Goal: Task Accomplishment & Management: Use online tool/utility

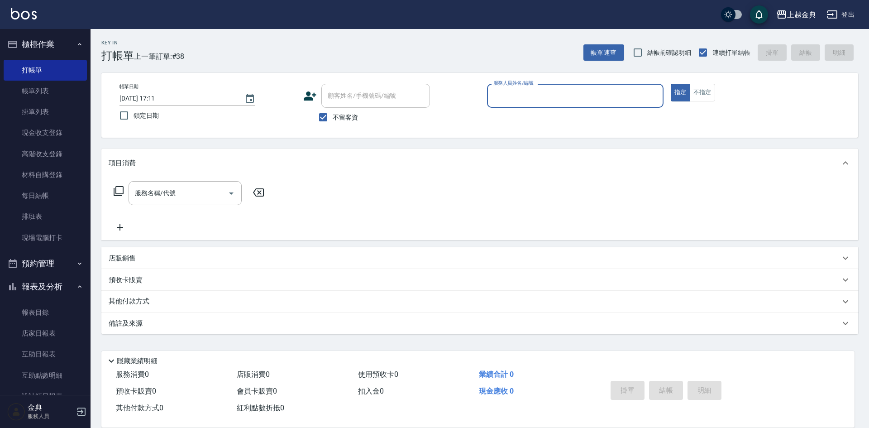
click at [587, 102] on input "服務人員姓名/編號" at bounding box center [575, 96] width 168 height 16
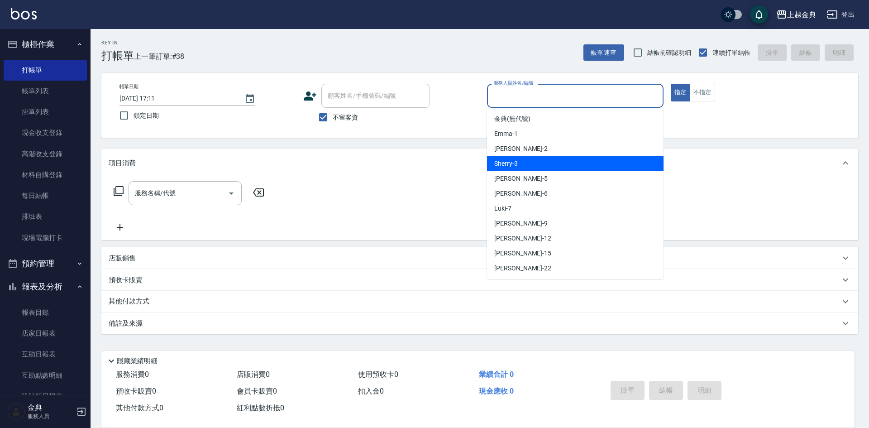
drag, startPoint x: 562, startPoint y: 169, endPoint x: 511, endPoint y: 179, distance: 52.2
click at [563, 169] on div "Sherry -3" at bounding box center [575, 163] width 176 height 15
type input "Sherry-3"
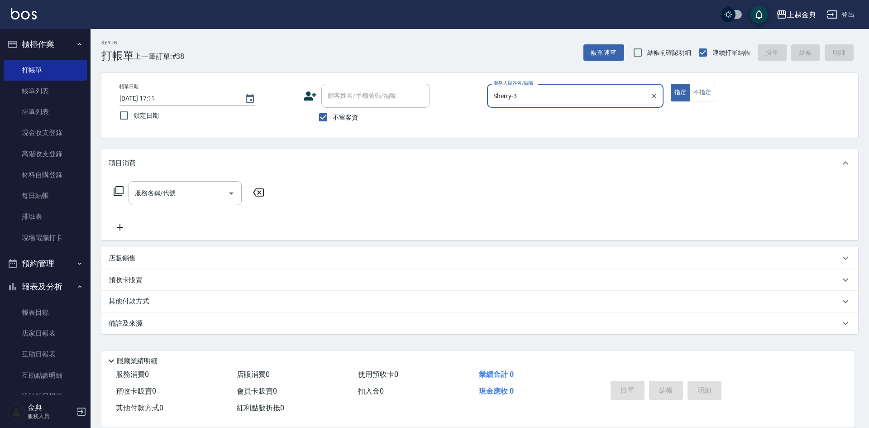
click at [121, 193] on icon at bounding box center [118, 191] width 11 height 11
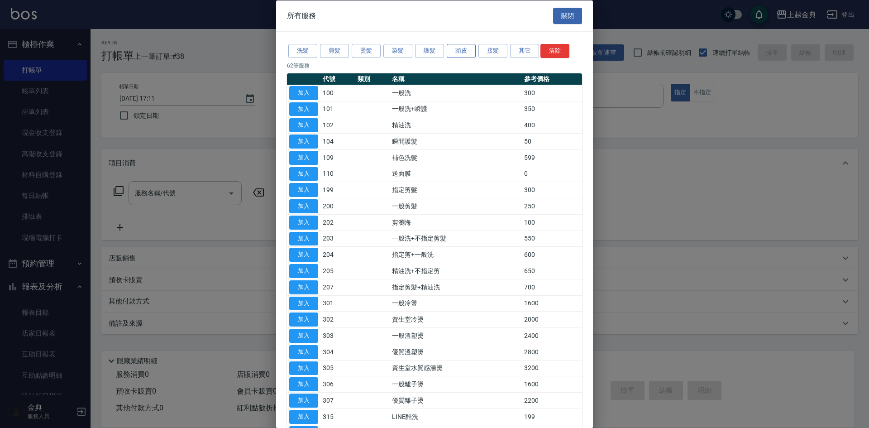
click at [460, 47] on button "頭皮" at bounding box center [461, 51] width 29 height 14
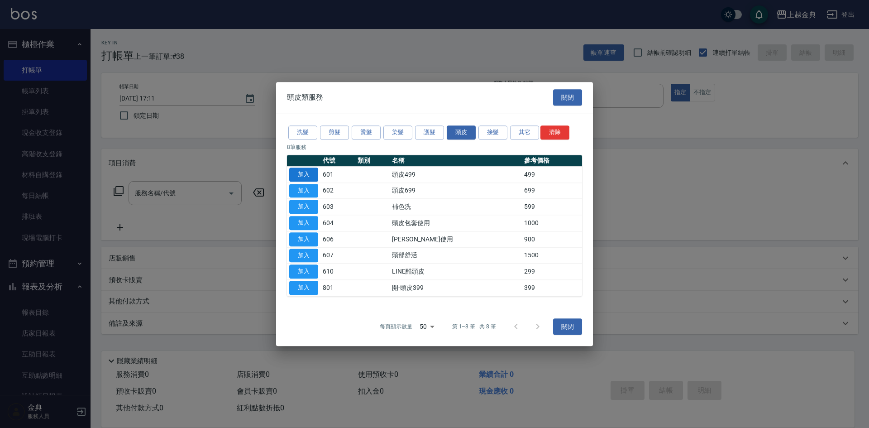
click at [307, 170] on button "加入" at bounding box center [303, 174] width 29 height 14
type input "頭皮499(601)"
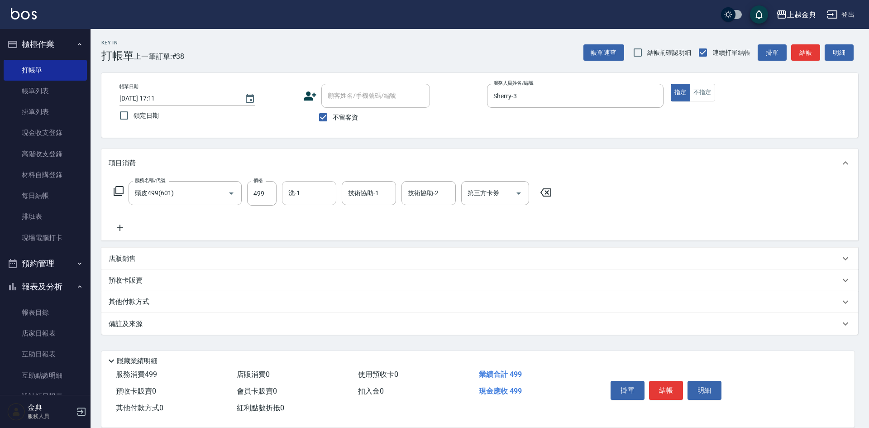
click at [299, 195] on input "洗-1" at bounding box center [309, 193] width 46 height 16
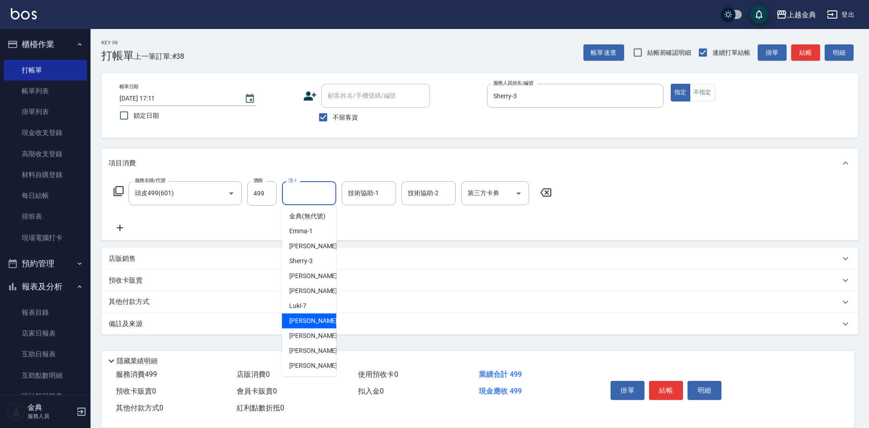
click at [316, 328] on div "[PERSON_NAME] -9" at bounding box center [309, 320] width 54 height 15
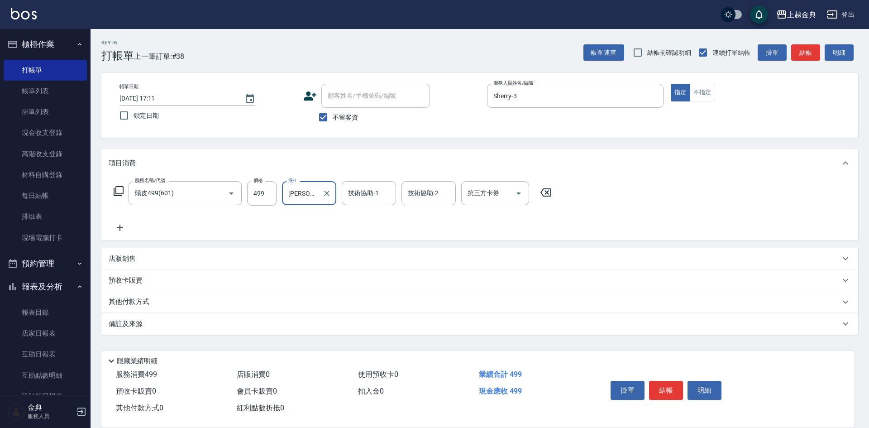
click at [310, 193] on input "[PERSON_NAME]-9" at bounding box center [302, 193] width 33 height 16
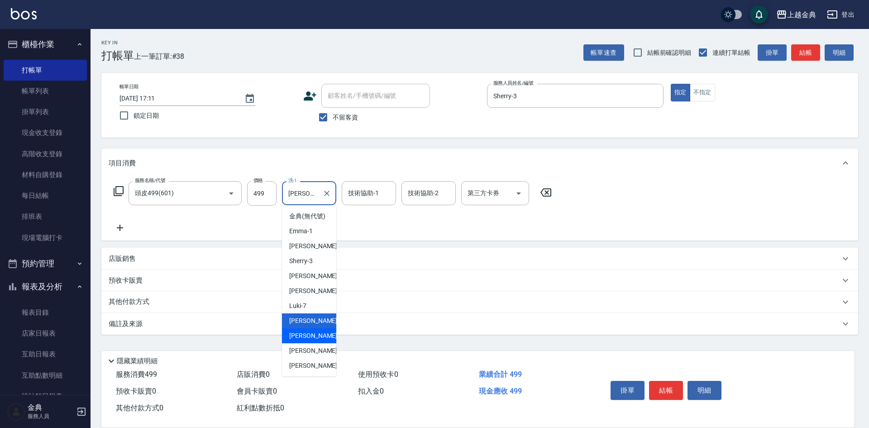
click at [301, 340] on span "[PERSON_NAME]-12" at bounding box center [317, 336] width 57 height 10
type input "[PERSON_NAME]-12"
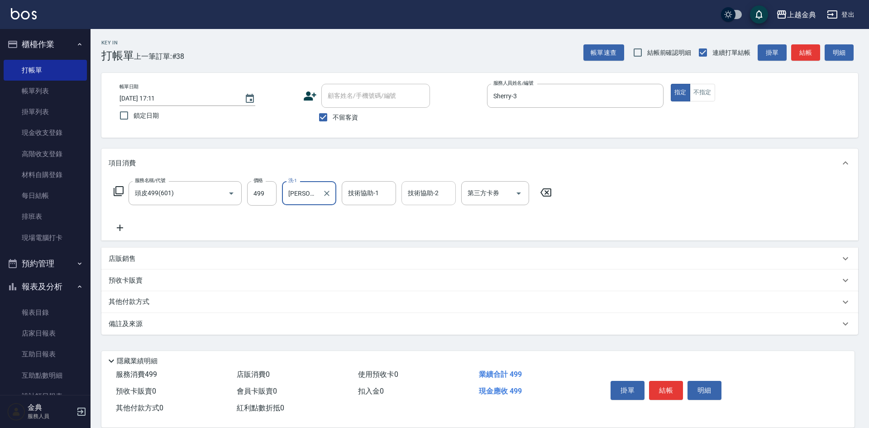
click at [431, 193] on input "技術協助-2" at bounding box center [428, 193] width 46 height 16
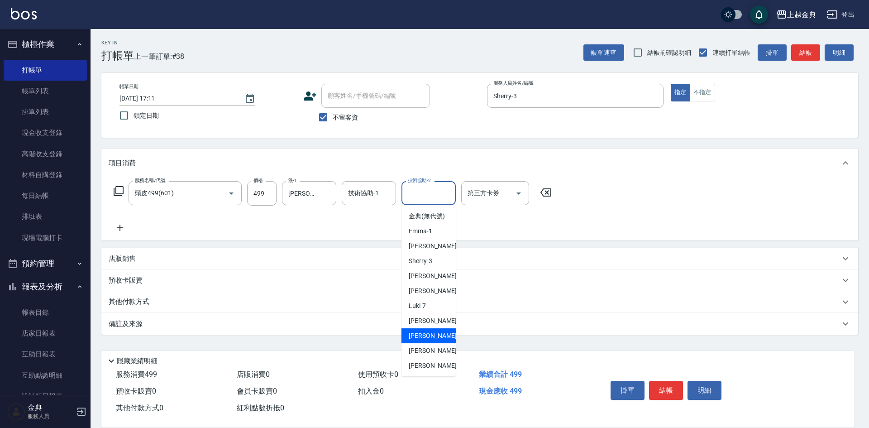
click at [438, 343] on div "[PERSON_NAME]-12" at bounding box center [428, 335] width 54 height 15
type input "[PERSON_NAME]-12"
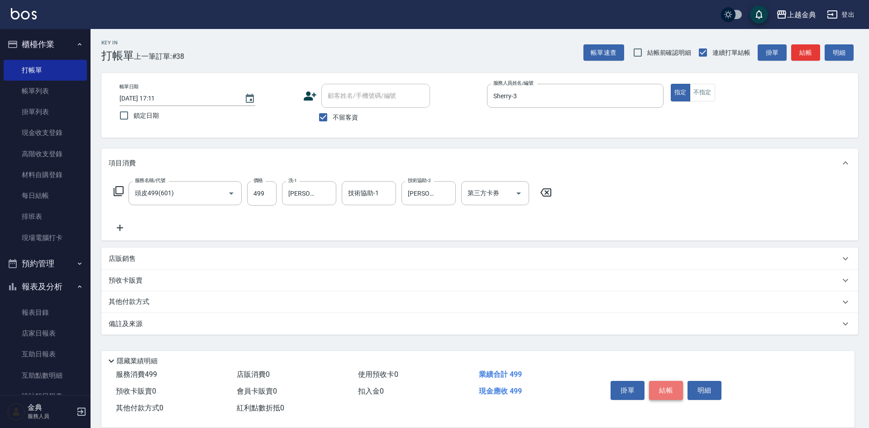
click at [673, 384] on button "結帳" at bounding box center [666, 390] width 34 height 19
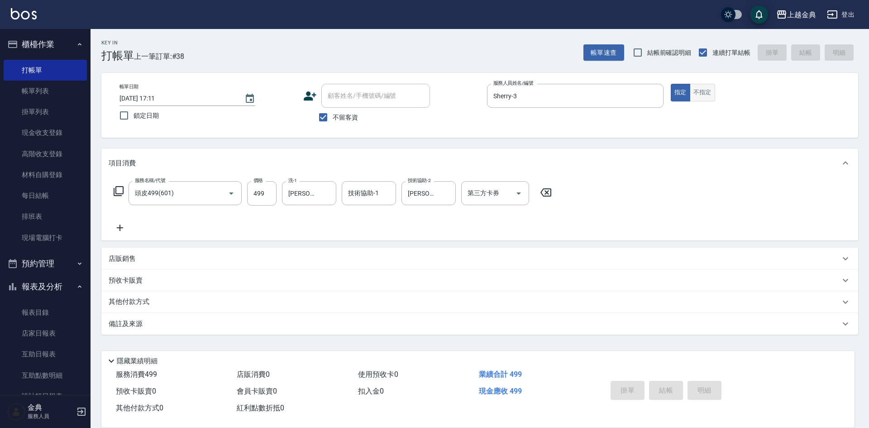
type input "[DATE] 17:42"
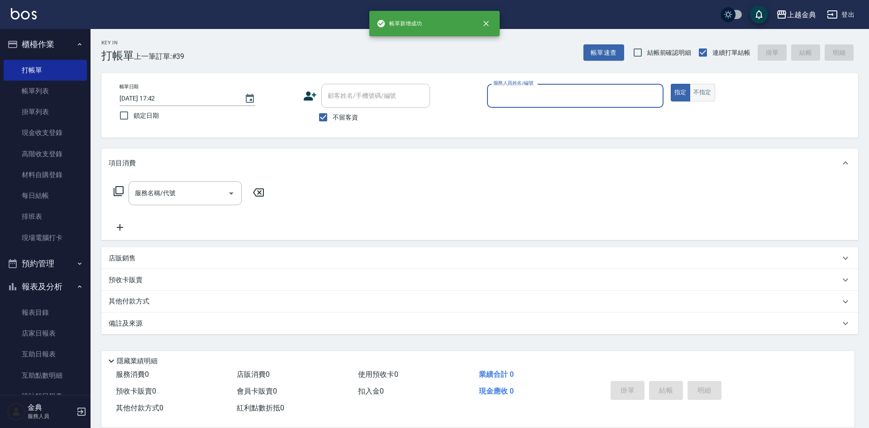
click at [711, 87] on button "不指定" at bounding box center [702, 93] width 25 height 18
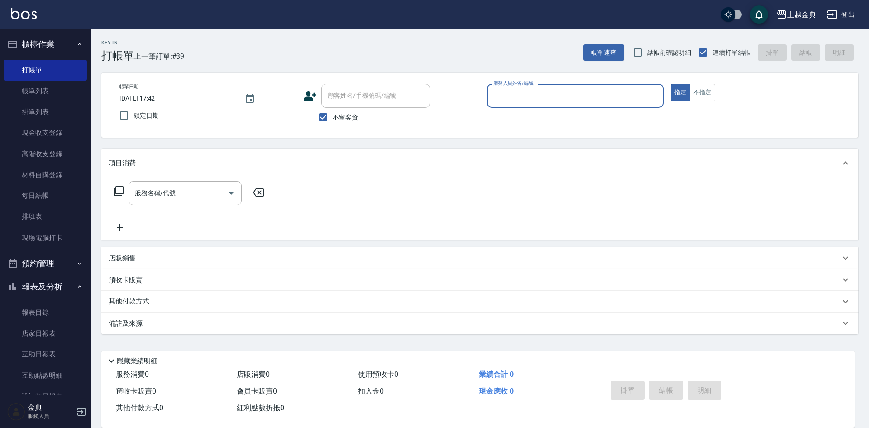
click at [633, 92] on input "服務人員姓名/編號" at bounding box center [575, 96] width 168 height 16
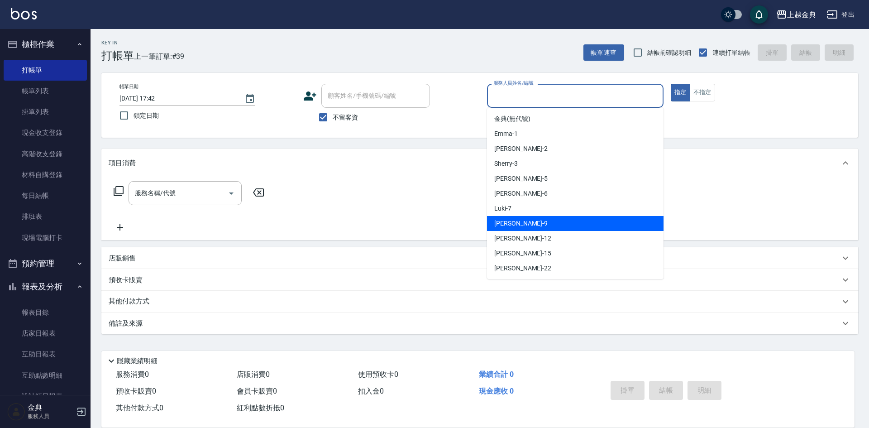
click at [580, 219] on div "[PERSON_NAME] -9" at bounding box center [575, 223] width 176 height 15
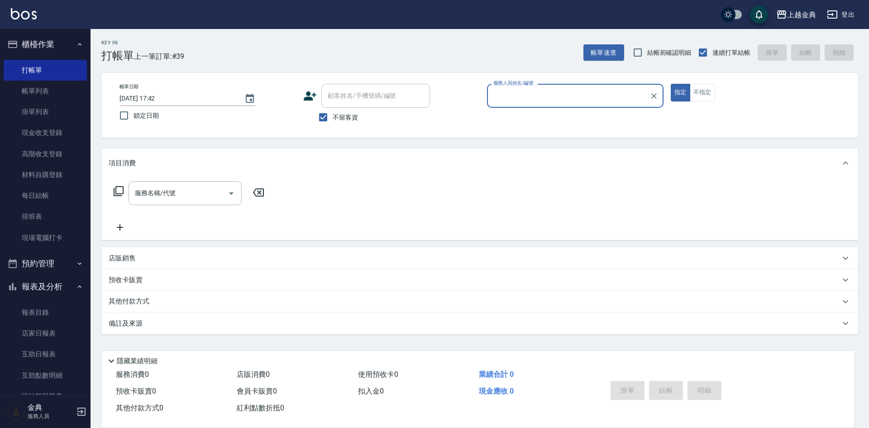
type input "[PERSON_NAME]-9"
click at [118, 189] on icon at bounding box center [118, 191] width 11 height 11
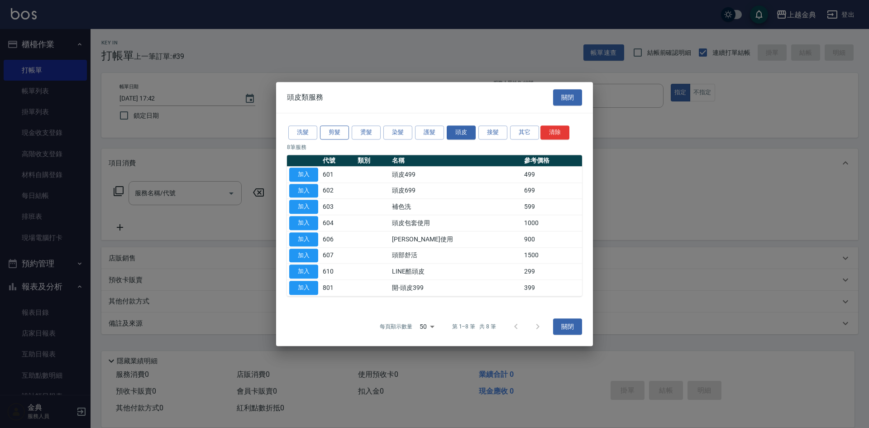
click at [339, 130] on button "剪髮" at bounding box center [334, 132] width 29 height 14
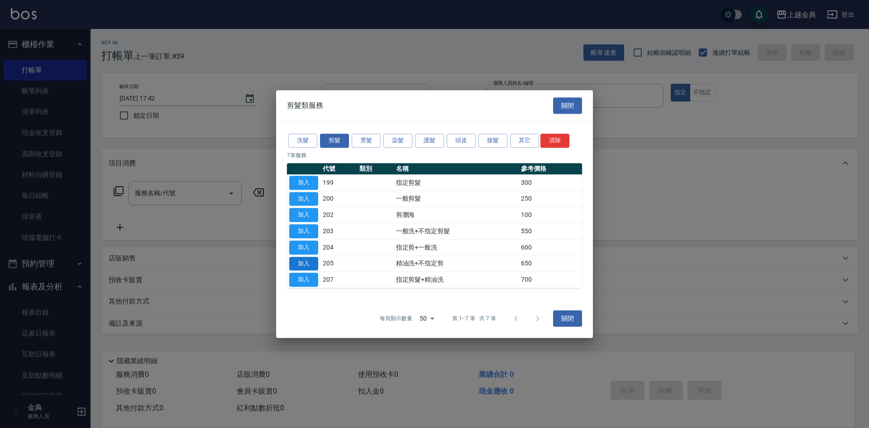
click at [307, 261] on button "加入" at bounding box center [303, 264] width 29 height 14
type input "精油洗+不指定剪(205)"
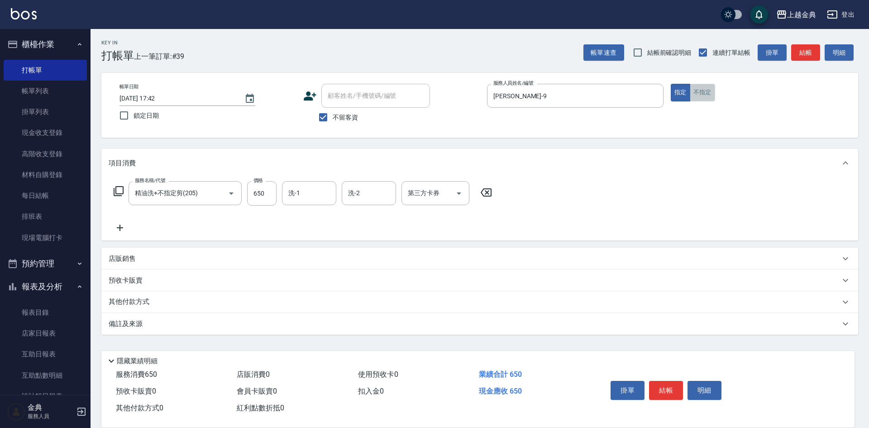
click at [695, 90] on button "不指定" at bounding box center [702, 93] width 25 height 18
click at [677, 381] on button "結帳" at bounding box center [666, 390] width 34 height 19
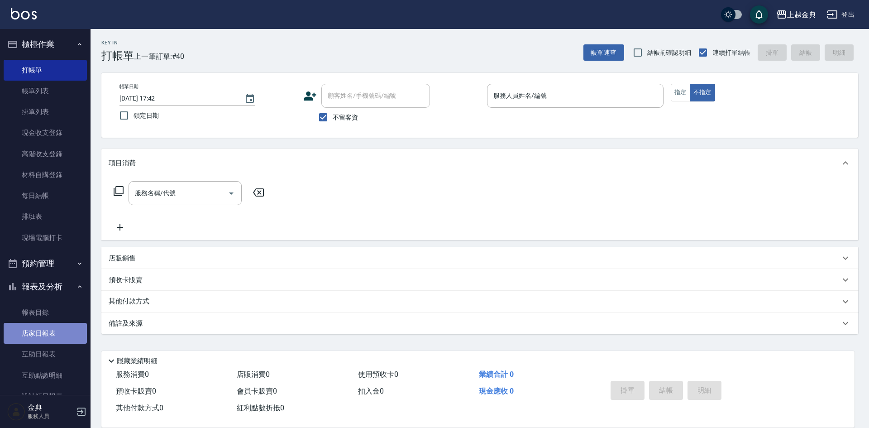
click at [50, 341] on link "店家日報表" at bounding box center [45, 333] width 83 height 21
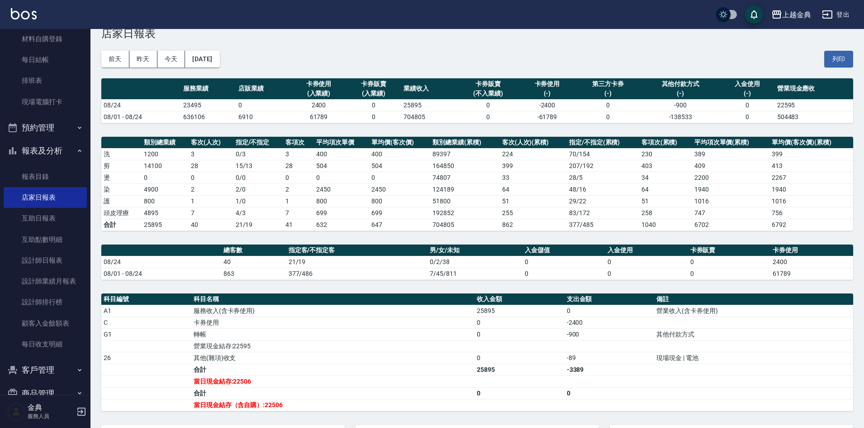
scroll to position [21, 0]
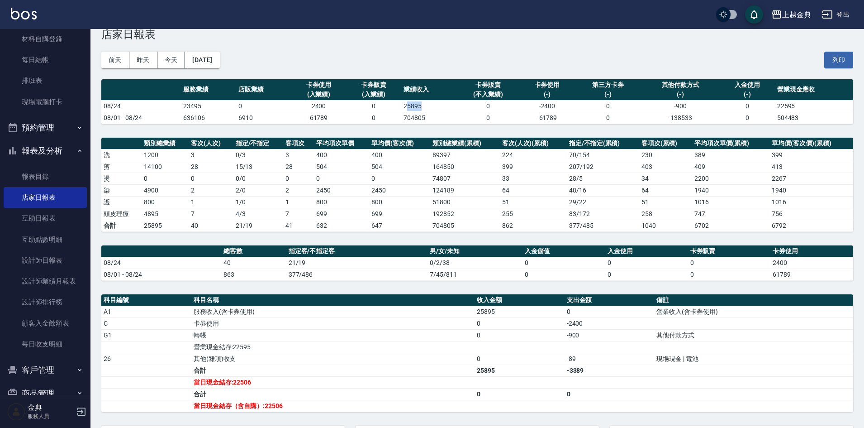
drag, startPoint x: 406, startPoint y: 107, endPoint x: 438, endPoint y: 105, distance: 31.3
click at [438, 105] on td "25895" at bounding box center [428, 106] width 55 height 12
drag, startPoint x: 440, startPoint y: 117, endPoint x: 439, endPoint y: 127, distance: 10.0
click at [440, 122] on td "704805" at bounding box center [428, 118] width 55 height 12
click at [67, 284] on link "設計師業績月報表" at bounding box center [45, 281] width 83 height 21
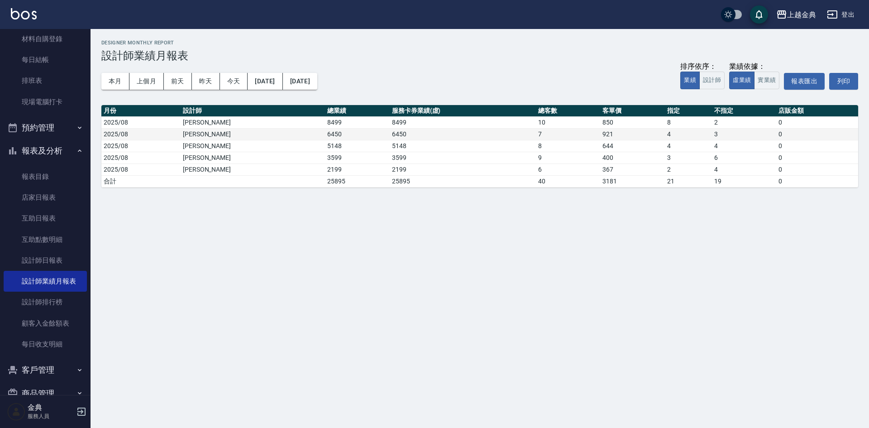
click at [547, 133] on td "7" at bounding box center [568, 134] width 64 height 12
click at [547, 126] on td "10" at bounding box center [568, 122] width 64 height 12
click at [112, 82] on button "本月" at bounding box center [115, 81] width 28 height 17
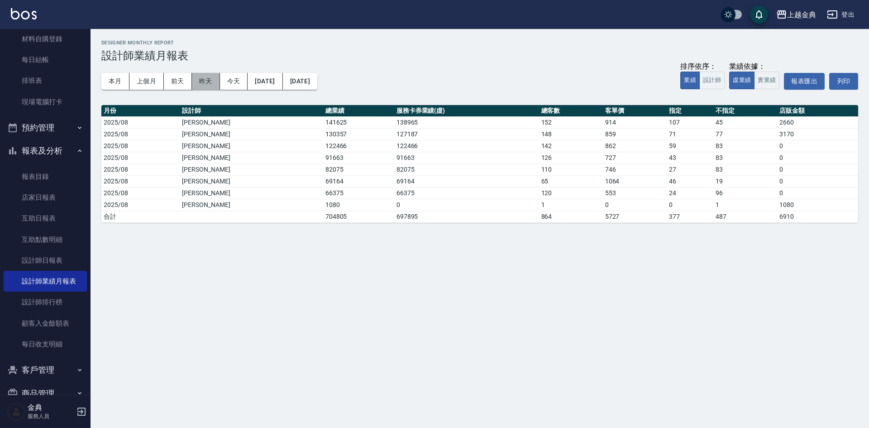
click at [211, 82] on button "昨天" at bounding box center [206, 81] width 28 height 17
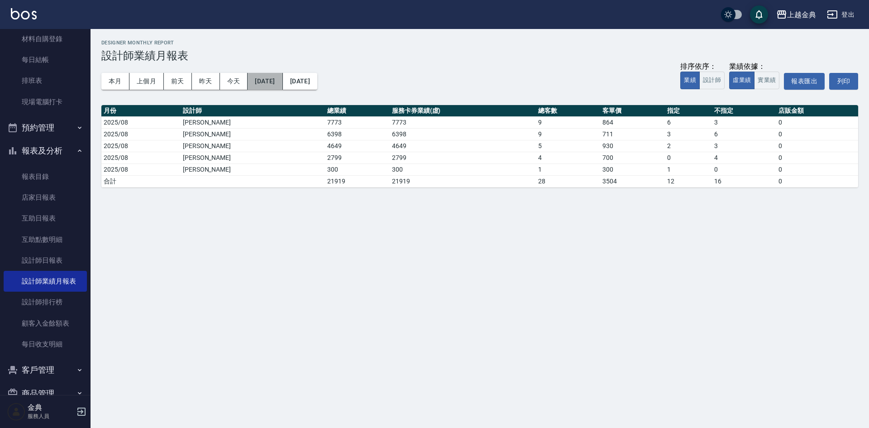
click at [282, 81] on button "[DATE]" at bounding box center [264, 81] width 35 height 17
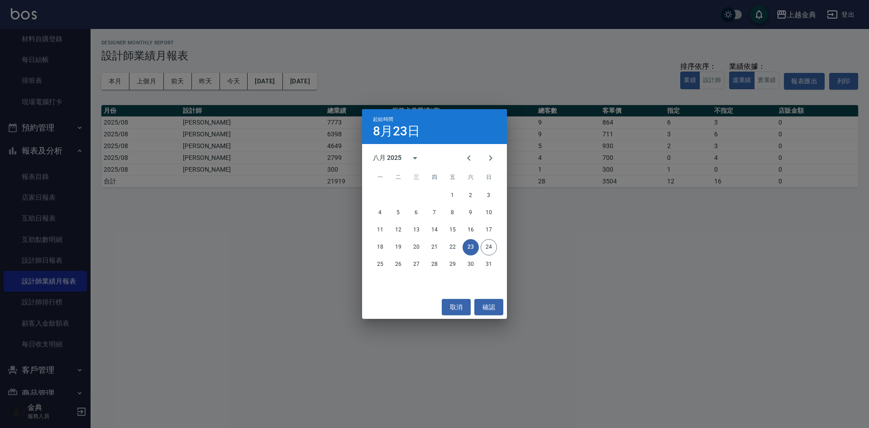
click at [462, 198] on div "1 2 3" at bounding box center [434, 195] width 145 height 16
click at [455, 198] on button "1" at bounding box center [452, 195] width 16 height 16
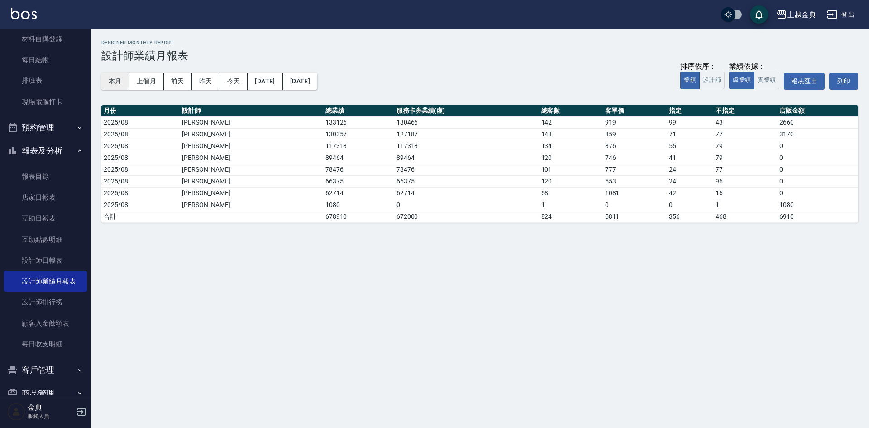
click at [106, 81] on button "本月" at bounding box center [115, 81] width 28 height 17
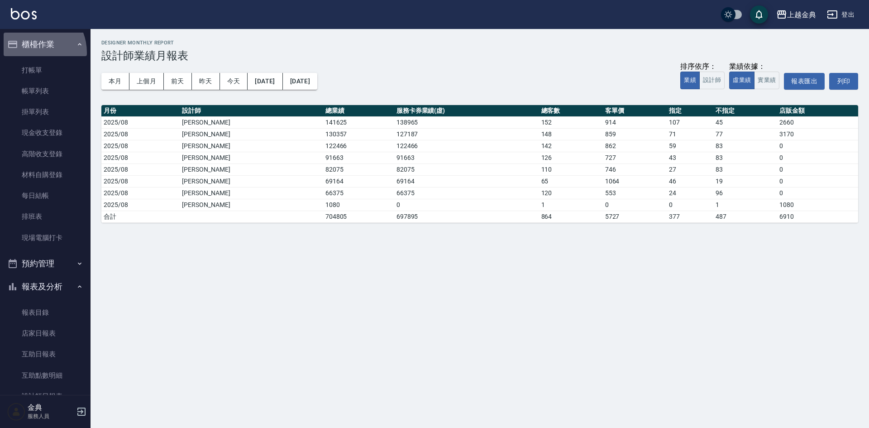
drag, startPoint x: 32, startPoint y: 52, endPoint x: 33, endPoint y: 59, distance: 6.4
click at [32, 52] on button "櫃檯作業" at bounding box center [45, 45] width 83 height 24
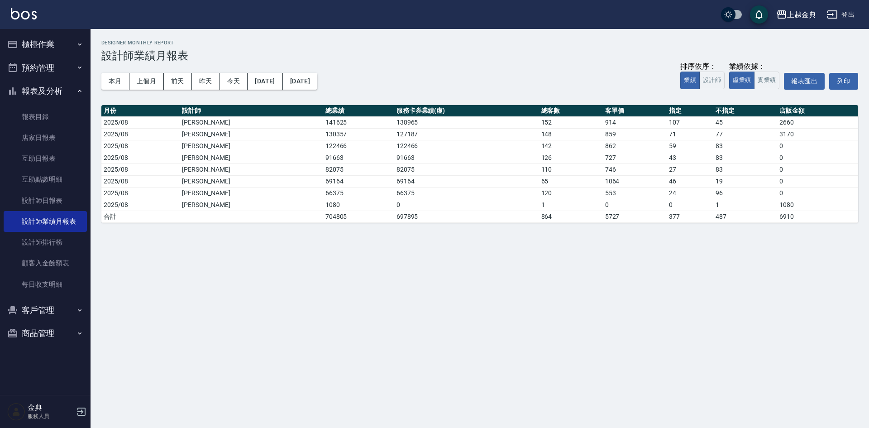
click at [33, 62] on ul "櫃檯作業 打帳單 帳單列表 掛單列表 現金收支登錄 高階收支登錄 材料自購登錄 每日結帳 排班表 現場電腦打卡 預約管理 預約管理 單日預約紀錄 單週預約紀錄…" at bounding box center [45, 188] width 83 height 319
click at [46, 41] on button "櫃檯作業" at bounding box center [45, 45] width 83 height 24
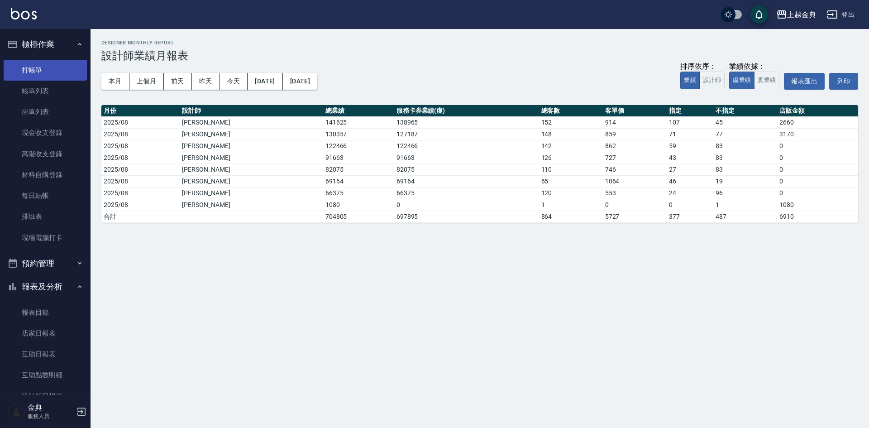
click at [46, 63] on link "打帳單" at bounding box center [45, 70] width 83 height 21
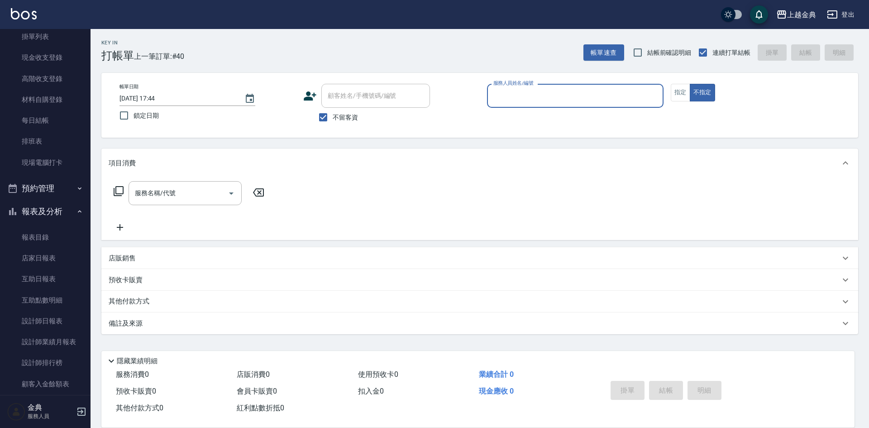
scroll to position [136, 0]
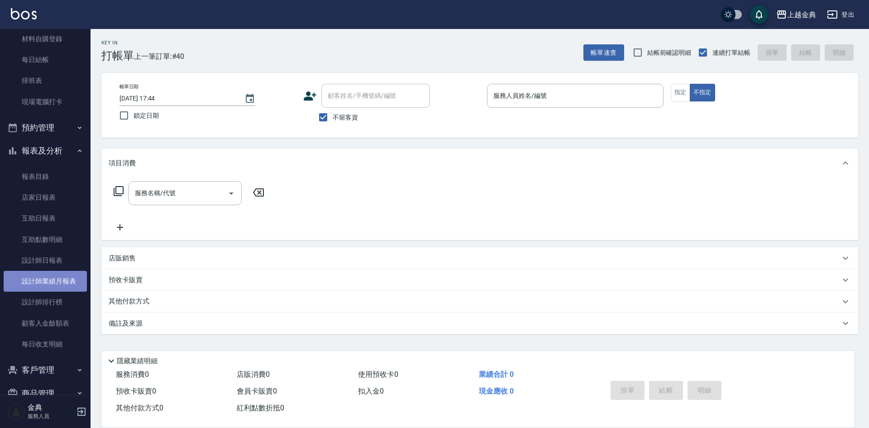
click at [64, 275] on link "設計師業績月報表" at bounding box center [45, 281] width 83 height 21
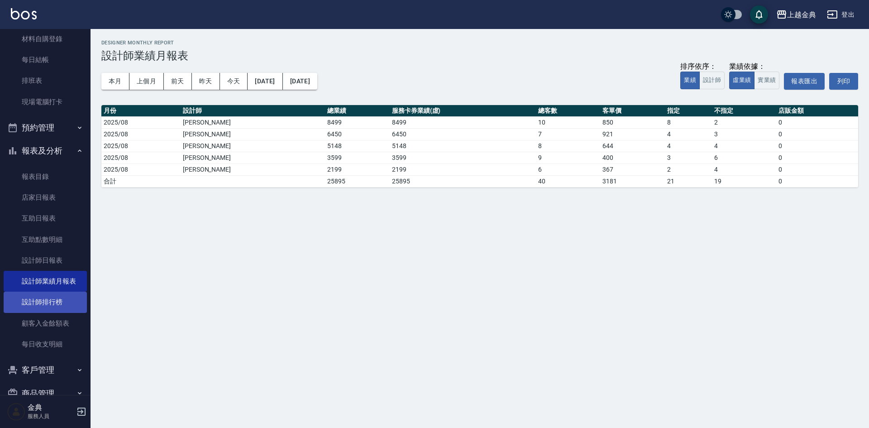
click at [60, 306] on link "設計師排行榜" at bounding box center [45, 301] width 83 height 21
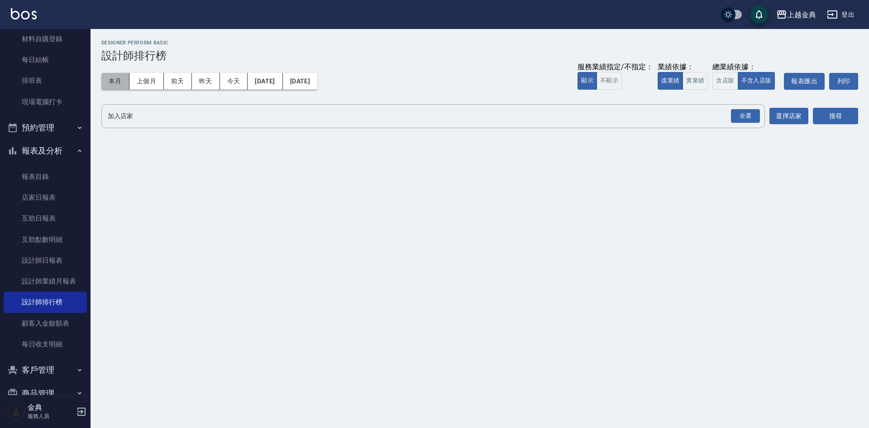
click at [118, 80] on button "本月" at bounding box center [115, 81] width 28 height 17
click at [715, 76] on button "含店販" at bounding box center [724, 81] width 25 height 18
click at [737, 117] on div "全選" at bounding box center [745, 116] width 29 height 14
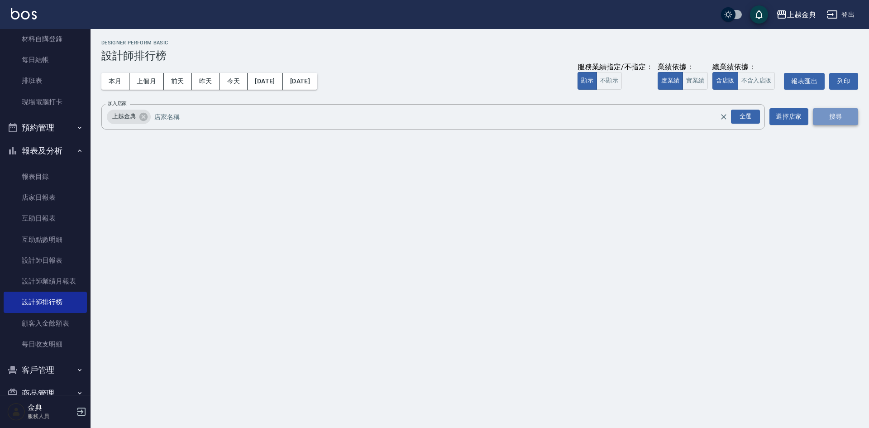
click at [829, 118] on button "搜尋" at bounding box center [835, 116] width 45 height 17
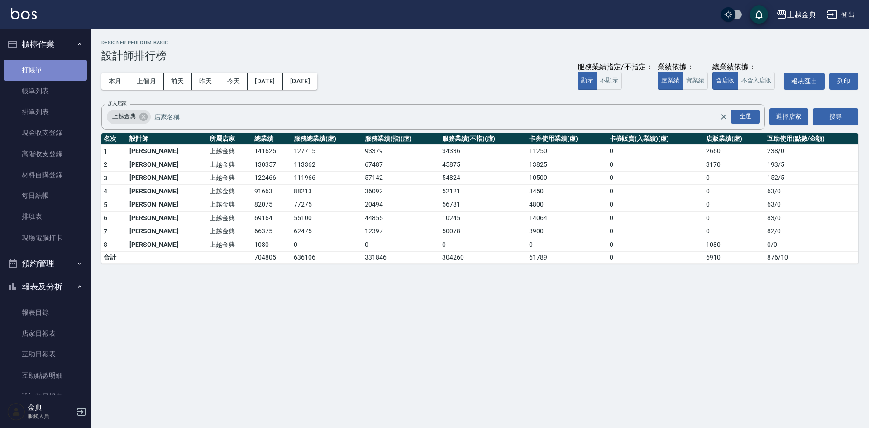
drag, startPoint x: 48, startPoint y: 65, endPoint x: 46, endPoint y: 77, distance: 11.9
click at [48, 67] on link "打帳單" at bounding box center [45, 70] width 83 height 21
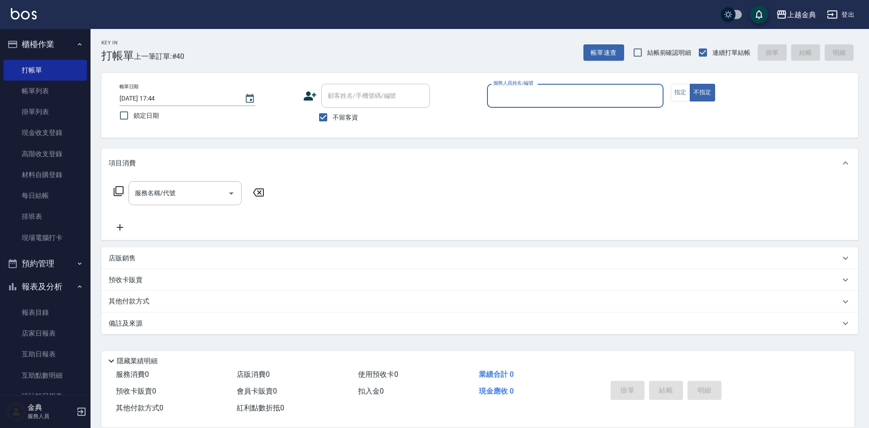
drag, startPoint x: 575, startPoint y: 90, endPoint x: 572, endPoint y: 98, distance: 8.2
click at [573, 90] on input "服務人員姓名/編號" at bounding box center [575, 96] width 168 height 16
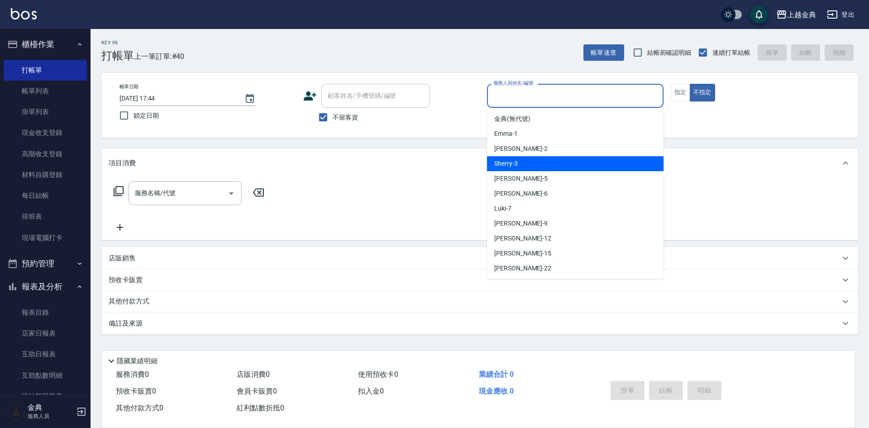
click at [550, 165] on div "Sherry -3" at bounding box center [575, 163] width 176 height 15
type input "Sherry-3"
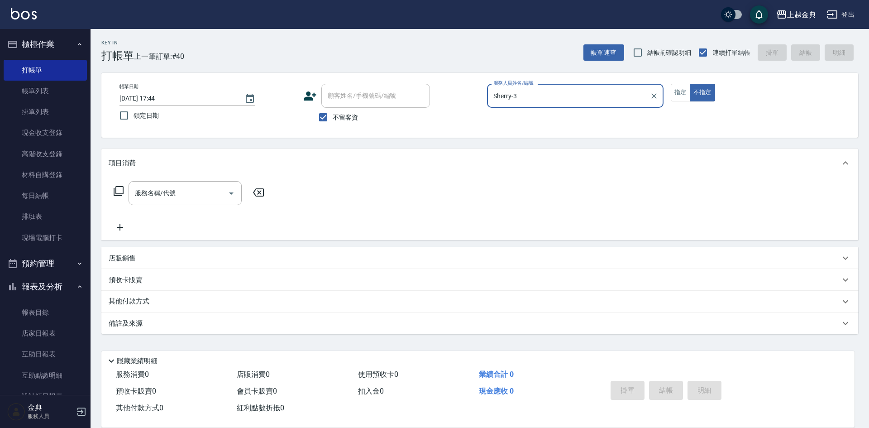
click at [124, 193] on div "服務名稱/代號 服務名稱/代號" at bounding box center [189, 193] width 161 height 24
click at [112, 190] on div "服務名稱/代號 服務名稱/代號" at bounding box center [189, 193] width 161 height 24
click at [117, 190] on icon at bounding box center [118, 191] width 11 height 11
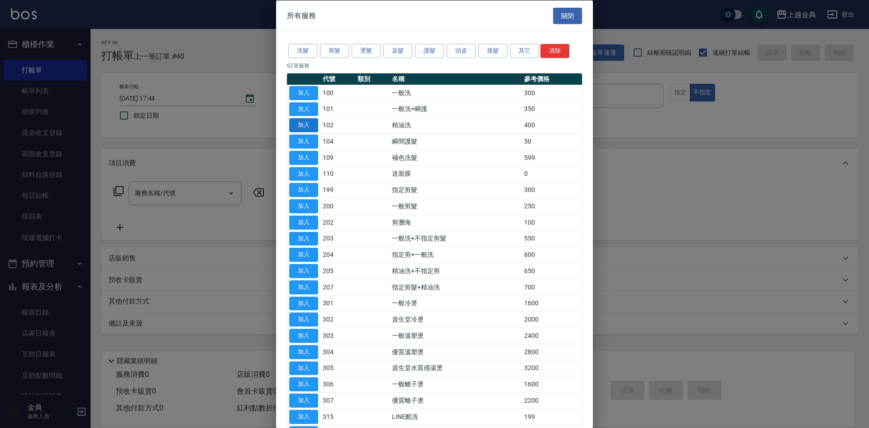
click at [298, 124] on button "加入" at bounding box center [303, 125] width 29 height 14
type input "精油洗(102)"
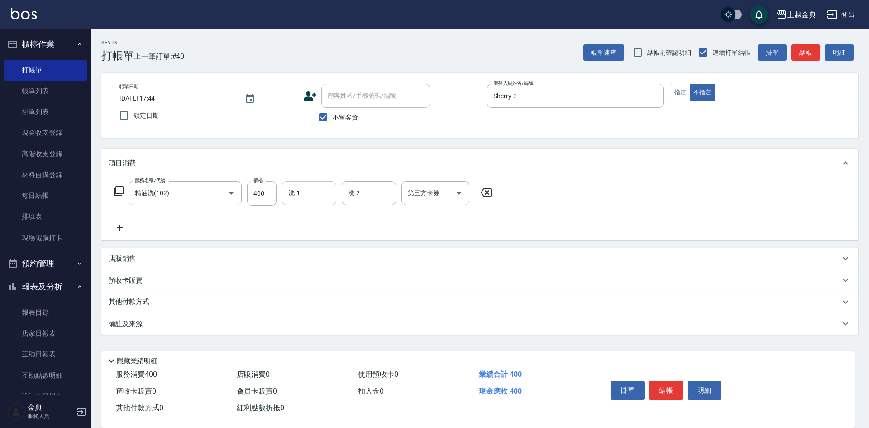
click at [308, 198] on input "洗-1" at bounding box center [309, 193] width 46 height 16
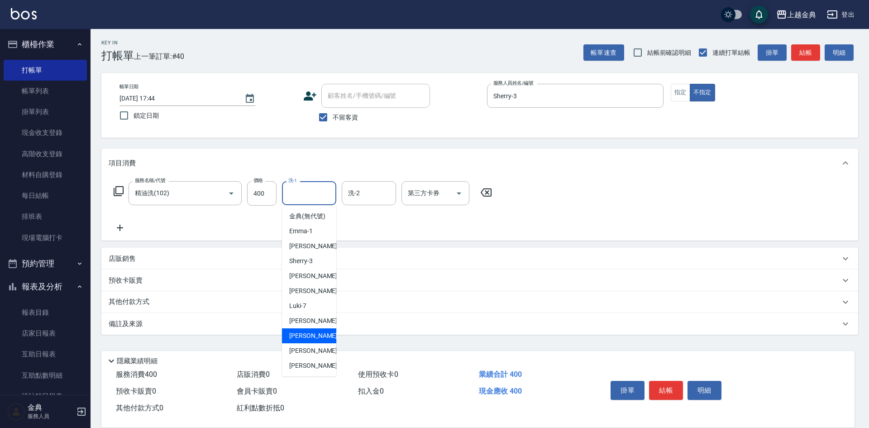
click at [315, 340] on span "[PERSON_NAME]-12" at bounding box center [317, 336] width 57 height 10
type input "[PERSON_NAME]-12"
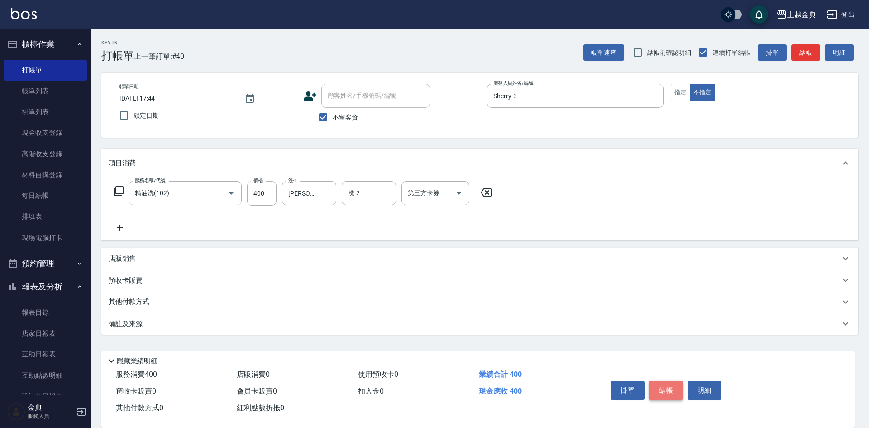
click at [671, 382] on button "結帳" at bounding box center [666, 390] width 34 height 19
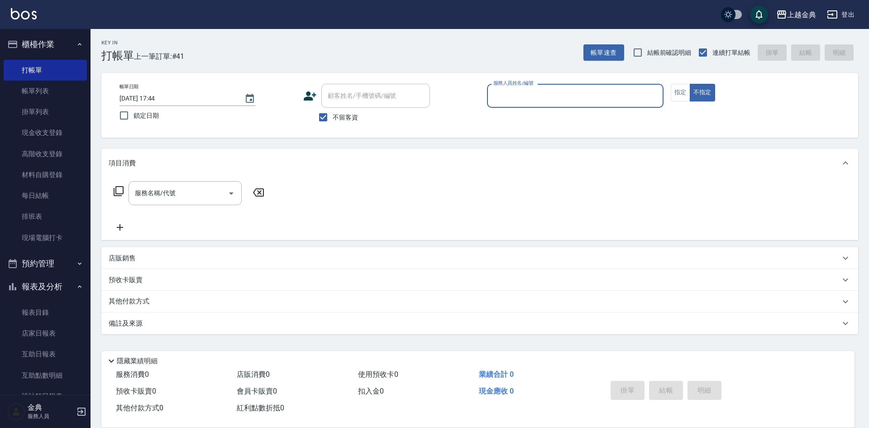
click at [566, 100] on input "服務人員姓名/編號" at bounding box center [575, 96] width 168 height 16
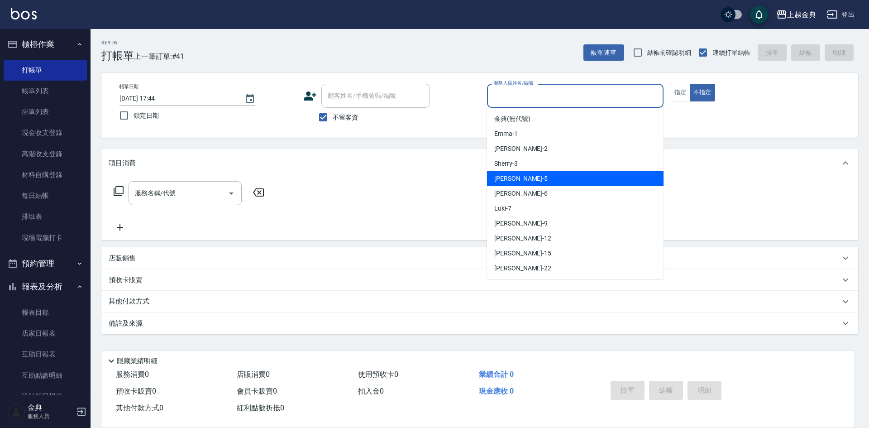
drag, startPoint x: 561, startPoint y: 178, endPoint x: 418, endPoint y: 178, distance: 143.0
click at [560, 178] on div "[PERSON_NAME] -5" at bounding box center [575, 178] width 176 height 15
type input "[PERSON_NAME]-5"
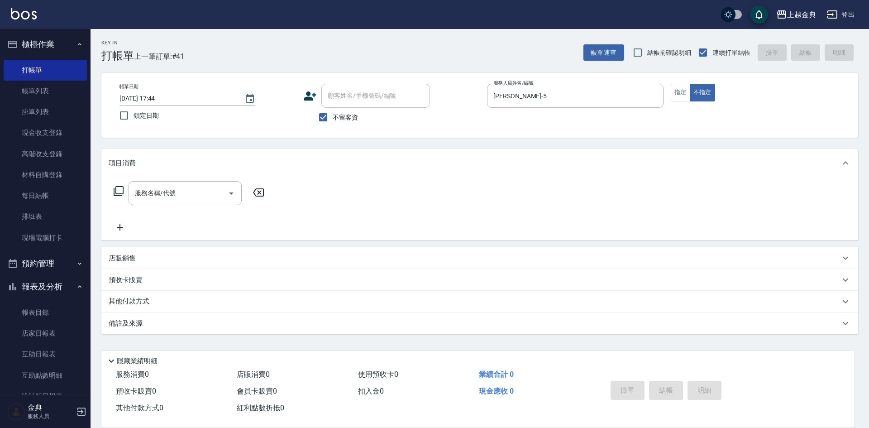
click at [118, 191] on icon at bounding box center [118, 191] width 11 height 11
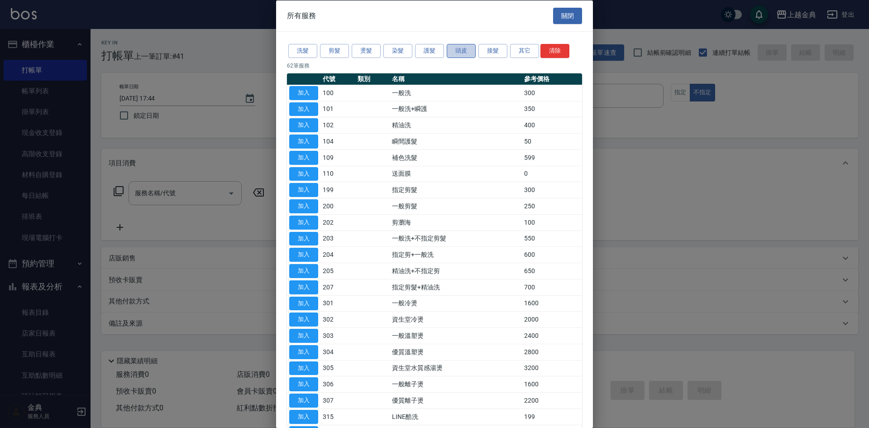
click at [458, 50] on button "頭皮" at bounding box center [461, 51] width 29 height 14
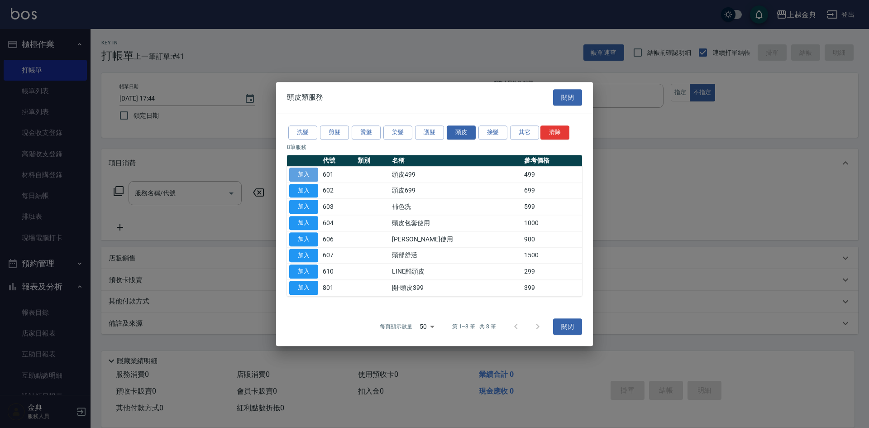
click at [297, 171] on button "加入" at bounding box center [303, 174] width 29 height 14
type input "頭皮499(601)"
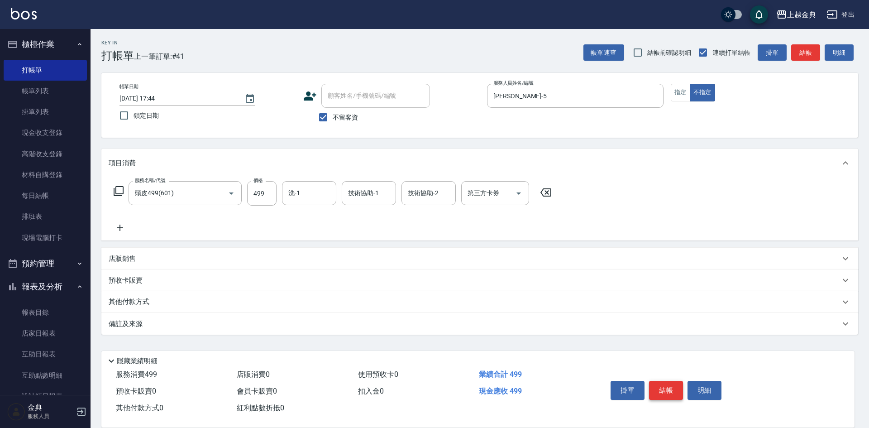
click at [668, 382] on button "結帳" at bounding box center [666, 390] width 34 height 19
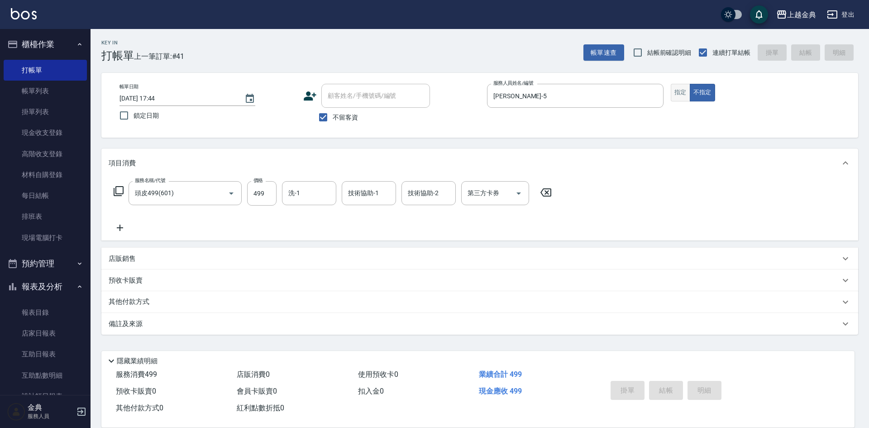
type input "[DATE] 18:04"
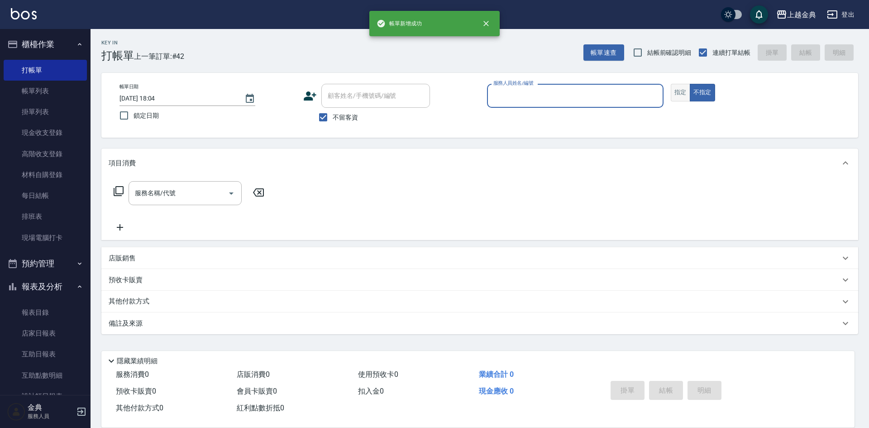
click at [684, 91] on button "指定" at bounding box center [680, 93] width 19 height 18
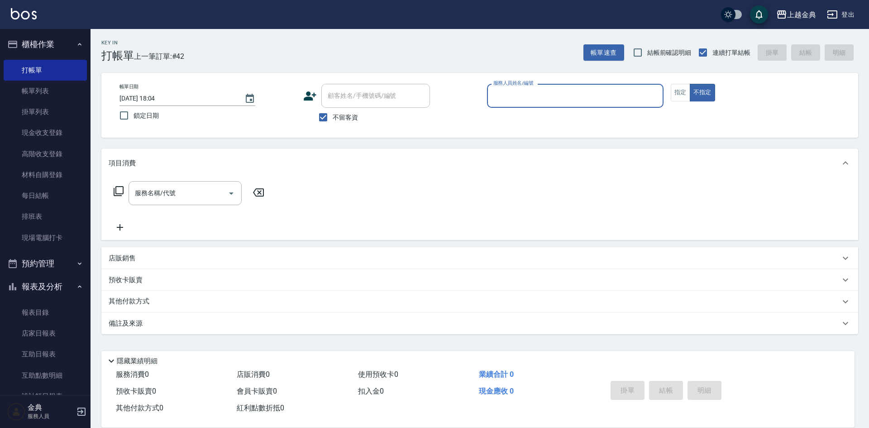
click at [612, 92] on input "服務人員姓名/編號" at bounding box center [575, 96] width 168 height 16
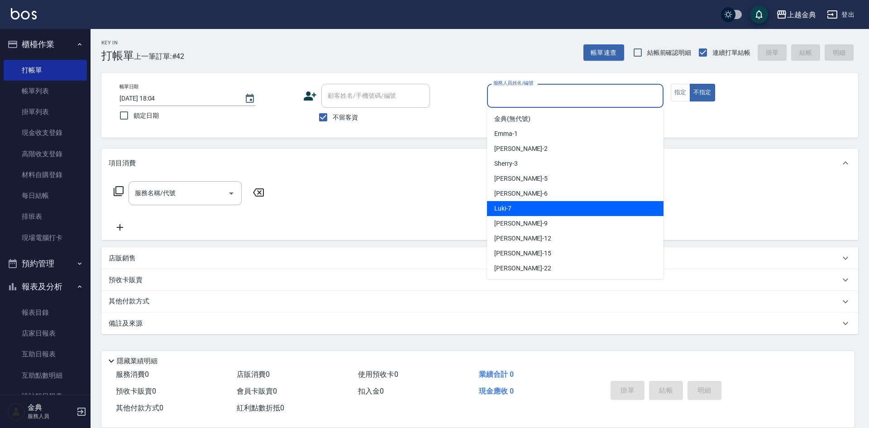
click at [571, 214] on div "Luki -7" at bounding box center [575, 208] width 176 height 15
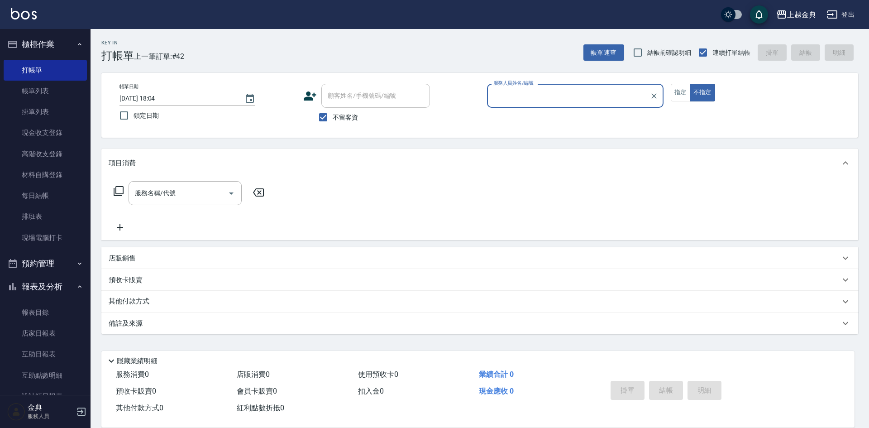
type input "Luki-7"
click at [683, 85] on button "指定" at bounding box center [680, 93] width 19 height 18
click at [117, 191] on icon at bounding box center [118, 191] width 11 height 11
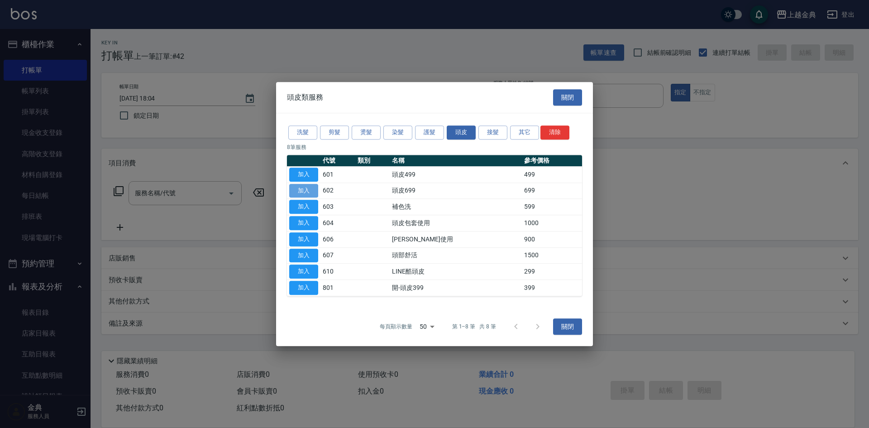
click at [309, 187] on button "加入" at bounding box center [303, 191] width 29 height 14
type input "頭皮699(602)"
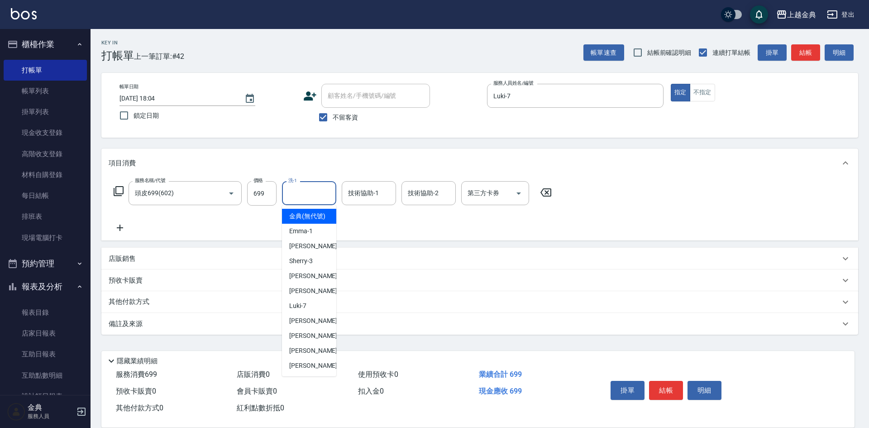
click at [286, 189] on input "洗-1" at bounding box center [309, 193] width 46 height 16
click at [317, 373] on div "[PERSON_NAME] -22" at bounding box center [309, 365] width 54 height 15
type input "[PERSON_NAME]-22"
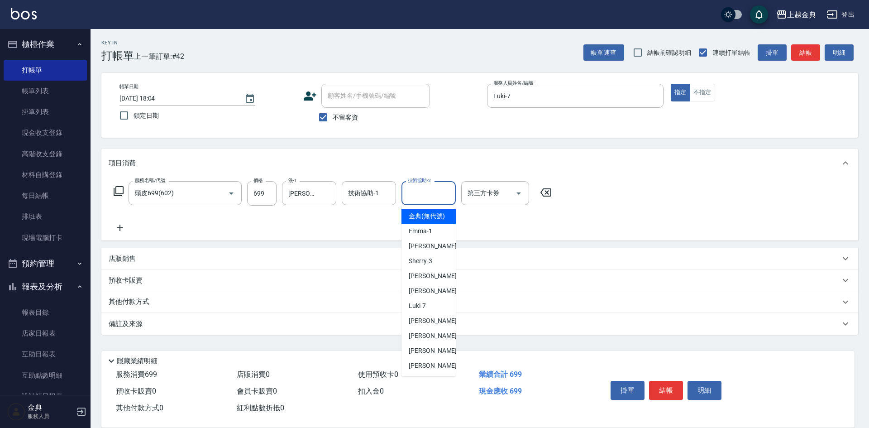
drag, startPoint x: 426, startPoint y: 196, endPoint x: 438, endPoint y: 261, distance: 65.3
click at [427, 196] on input "技術協助-2" at bounding box center [428, 193] width 46 height 16
click at [429, 369] on div "[PERSON_NAME] -22" at bounding box center [428, 365] width 54 height 15
type input "[PERSON_NAME]-22"
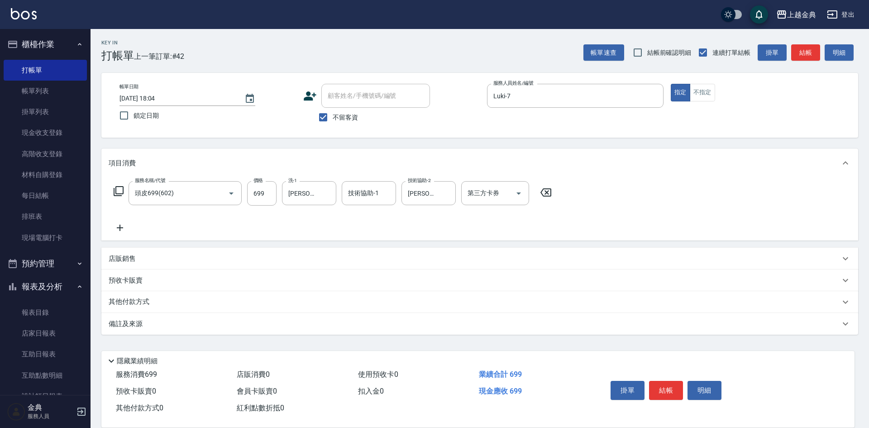
click at [122, 189] on icon at bounding box center [118, 191] width 11 height 11
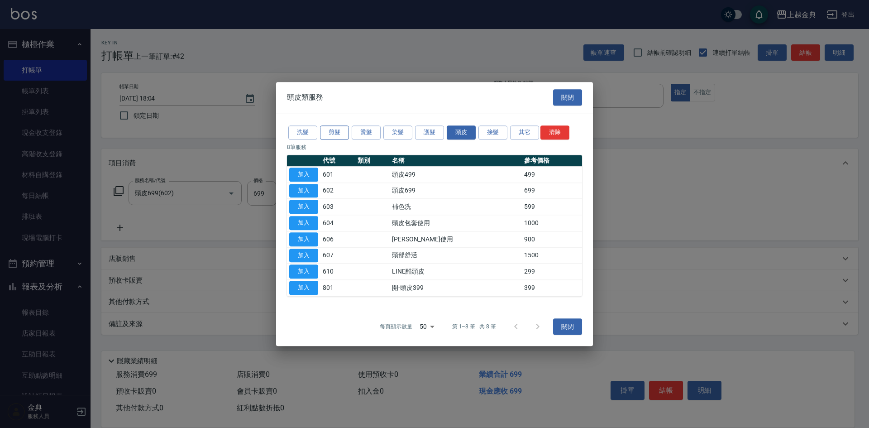
click at [336, 129] on button "剪髮" at bounding box center [334, 132] width 29 height 14
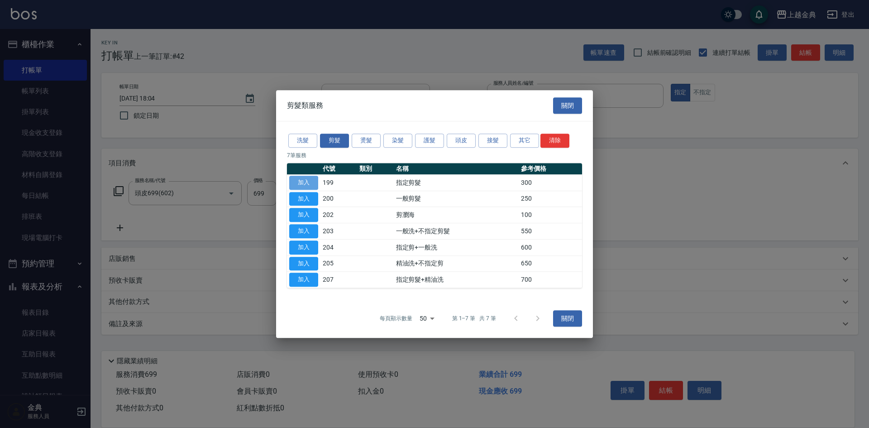
click at [304, 178] on button "加入" at bounding box center [303, 183] width 29 height 14
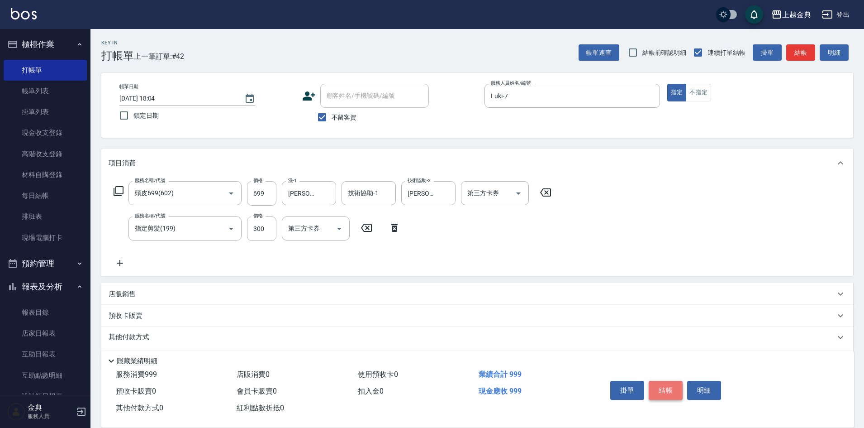
click at [671, 387] on button "結帳" at bounding box center [666, 390] width 34 height 19
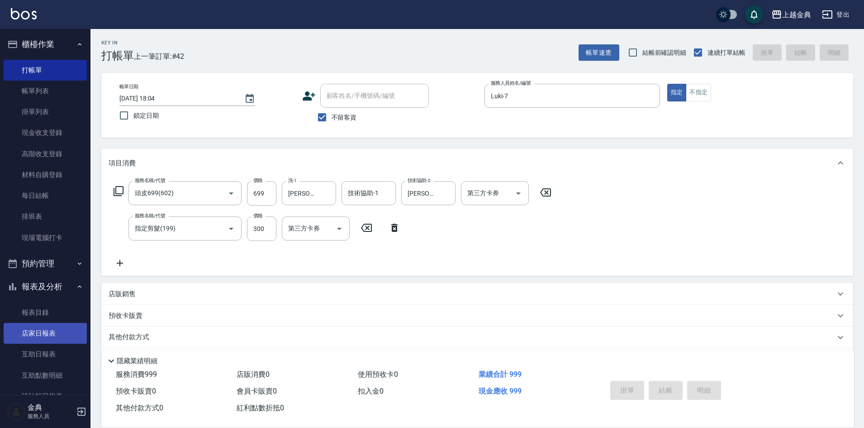
type input "[DATE] 18:05"
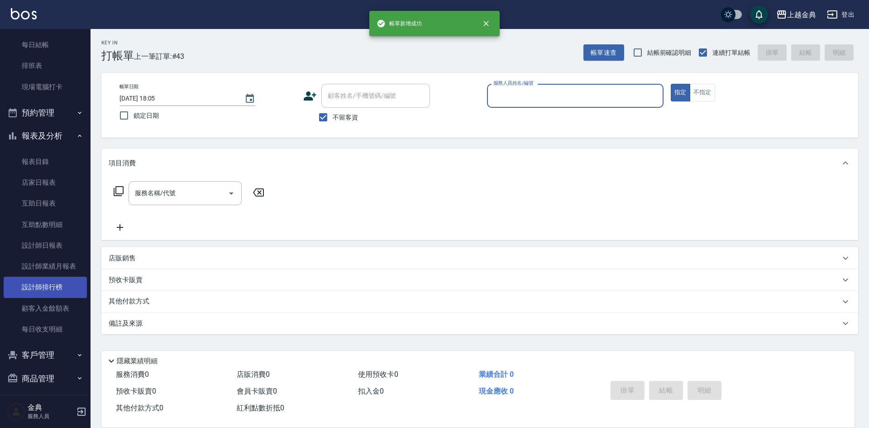
scroll to position [157, 0]
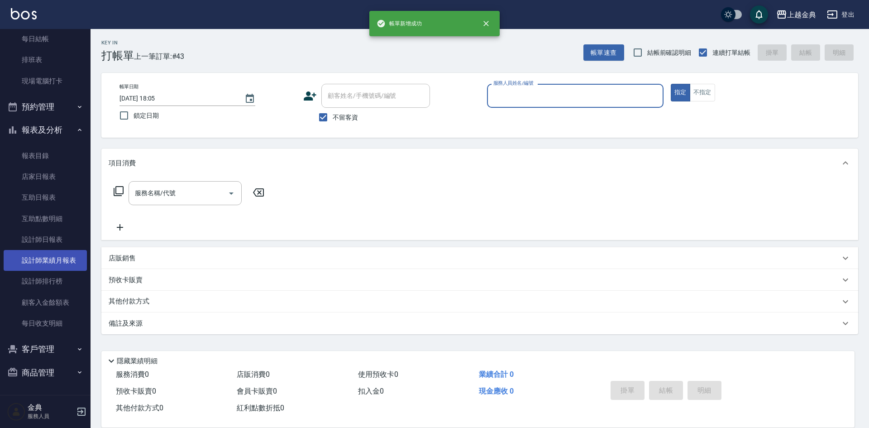
click at [50, 262] on link "設計師業績月報表" at bounding box center [45, 260] width 83 height 21
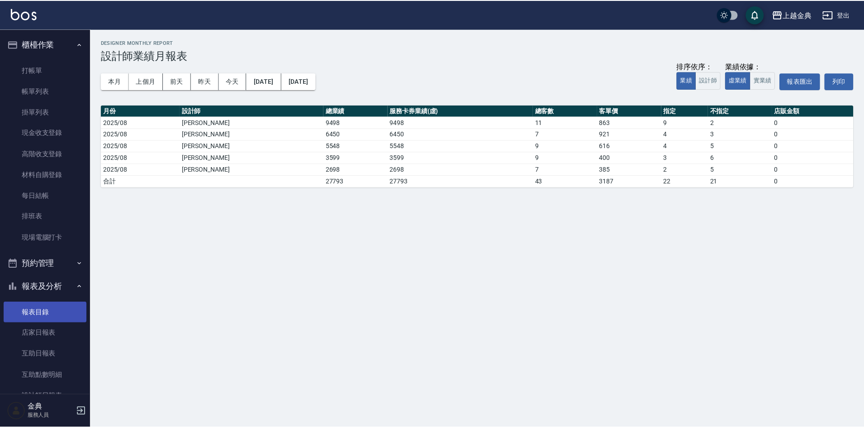
scroll to position [157, 0]
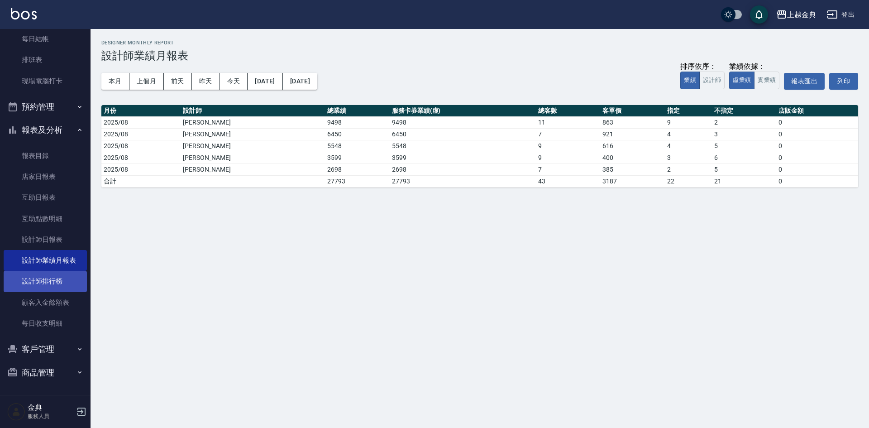
click at [57, 278] on link "設計師排行榜" at bounding box center [45, 281] width 83 height 21
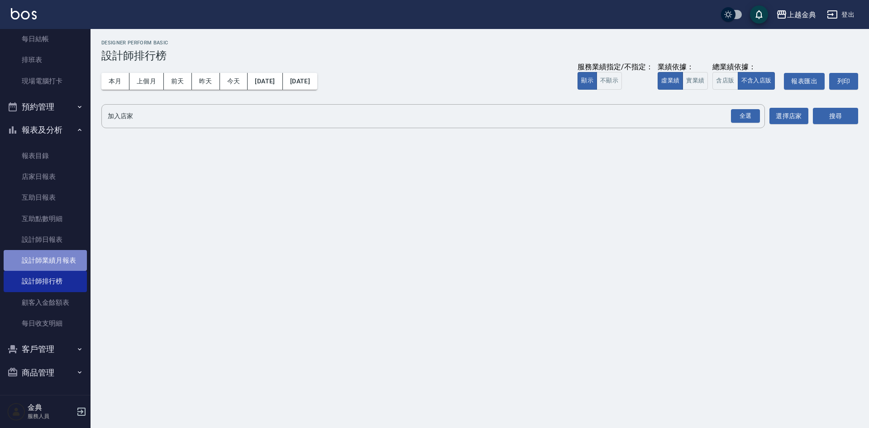
click at [47, 253] on link "設計師業績月報表" at bounding box center [45, 260] width 83 height 21
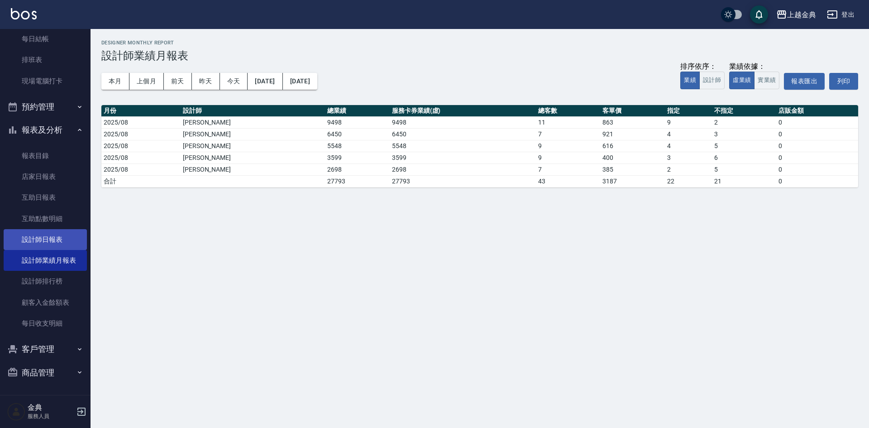
click at [51, 240] on link "設計師日報表" at bounding box center [45, 239] width 83 height 21
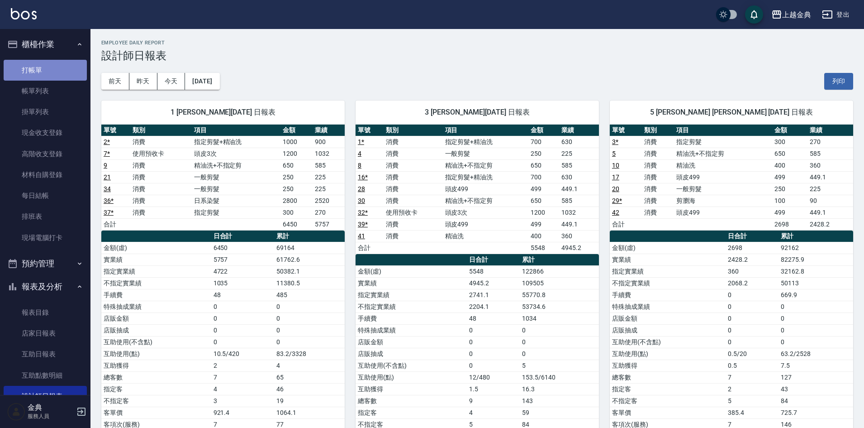
click at [45, 67] on link "打帳單" at bounding box center [45, 70] width 83 height 21
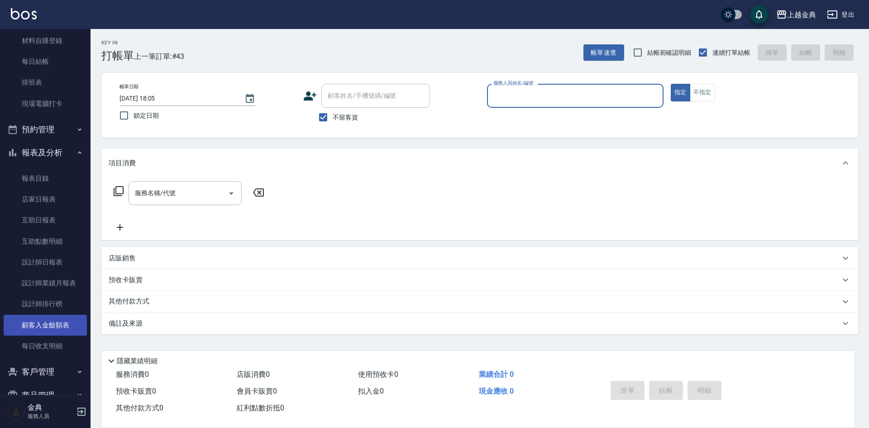
scroll to position [157, 0]
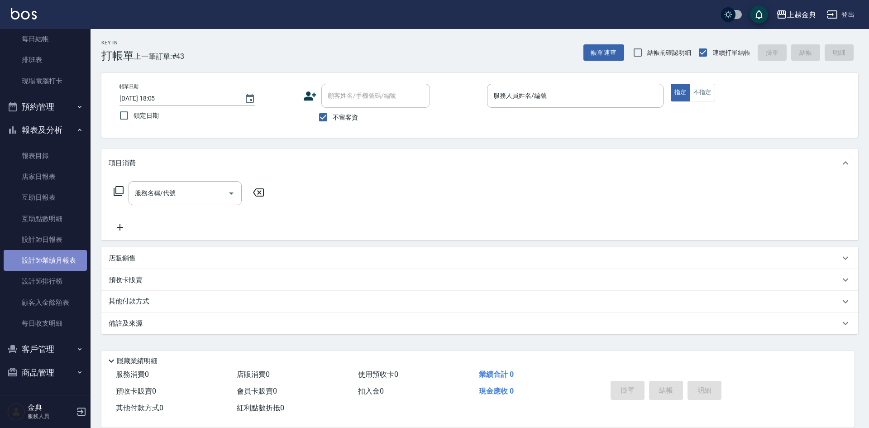
click at [76, 267] on link "設計師業績月報表" at bounding box center [45, 260] width 83 height 21
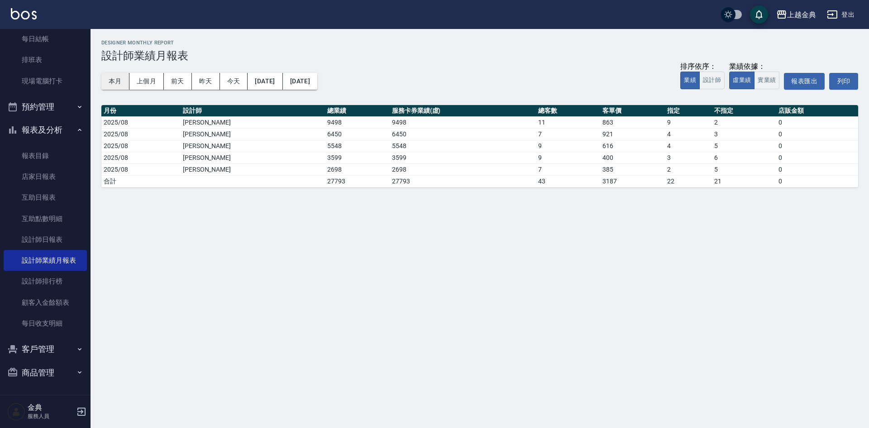
click at [117, 81] on button "本月" at bounding box center [115, 81] width 28 height 17
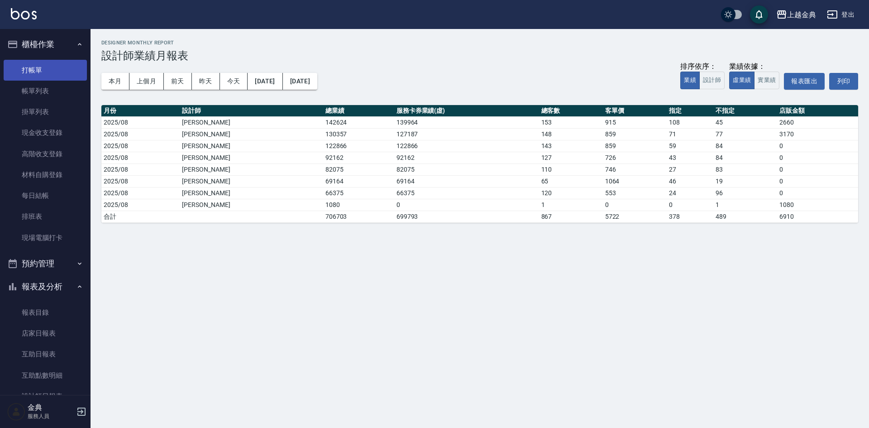
click at [38, 71] on link "打帳單" at bounding box center [45, 70] width 83 height 21
